Goal: Task Accomplishment & Management: Manage account settings

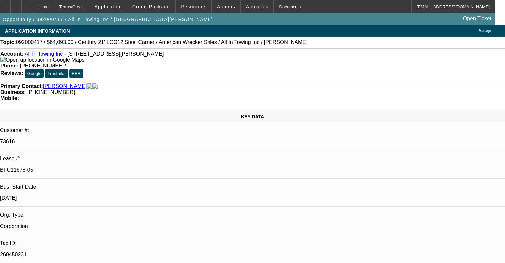
select select "0"
select select "2"
select select "0.1"
select select "4"
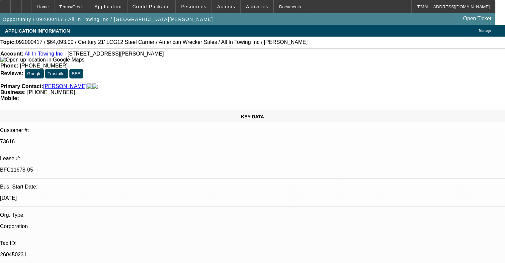
select select "0"
select select "2"
select select "0.1"
select select "4"
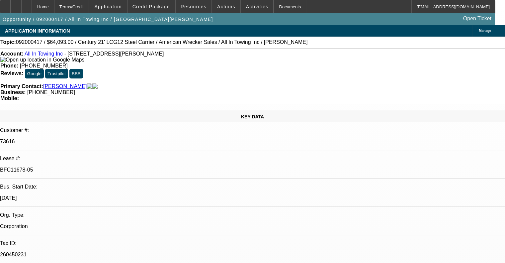
select select "0"
select select "2"
select select "0.1"
select select "4"
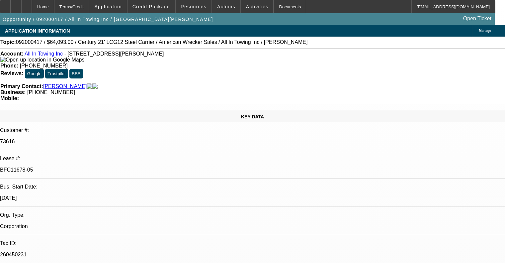
select select "0"
select select "2"
select select "0.1"
select select "4"
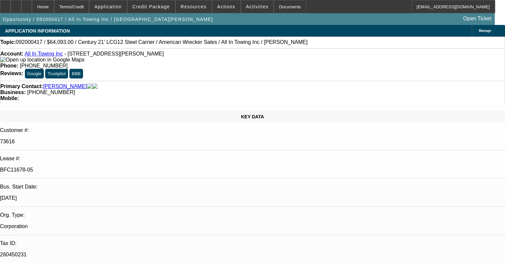
click at [47, 55] on link "All In Towing Inc" at bounding box center [44, 54] width 38 height 6
